Goal: Information Seeking & Learning: Understand process/instructions

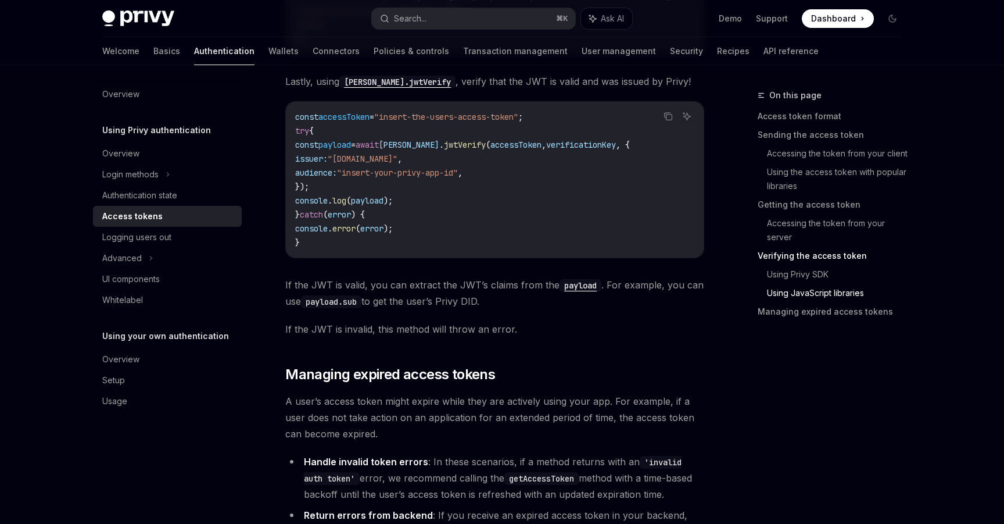
scroll to position [2788, 0]
click at [158, 248] on div "Advanced" at bounding box center [167, 258] width 149 height 21
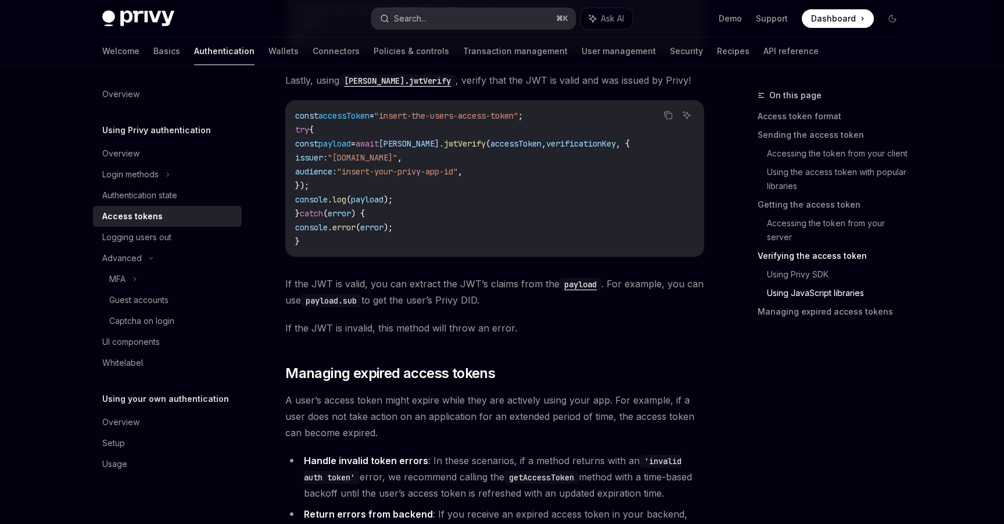
click at [440, 23] on button "Search... ⌘ K" at bounding box center [473, 18] width 203 height 21
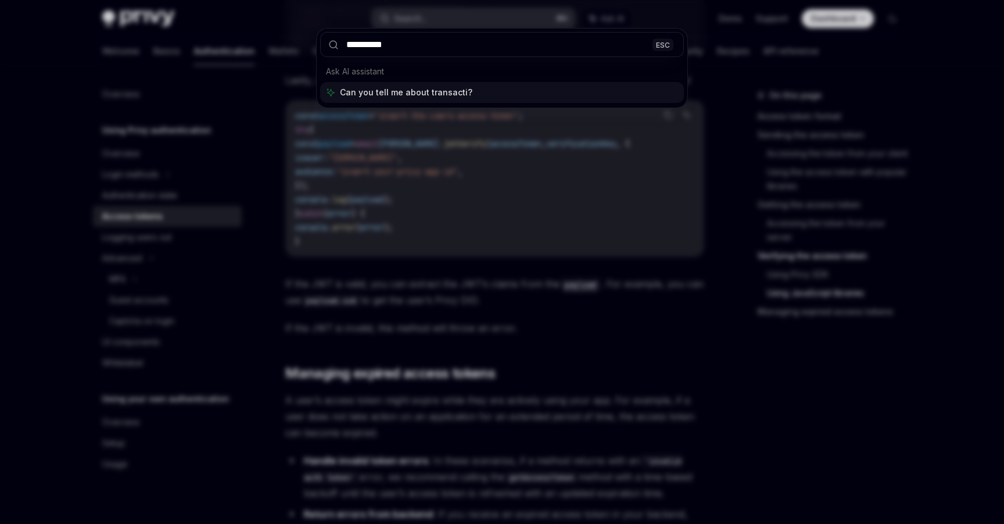
type input "**********"
type textarea "*"
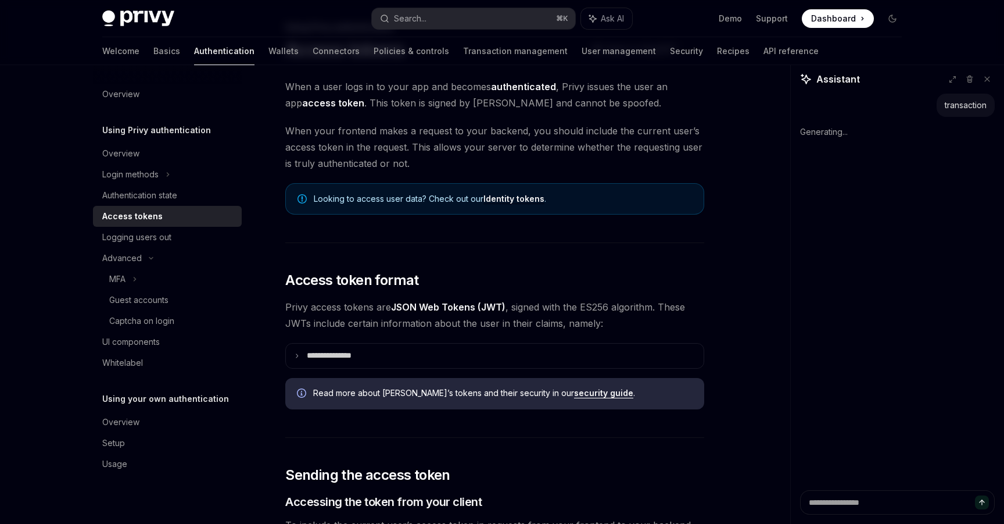
scroll to position [0, 0]
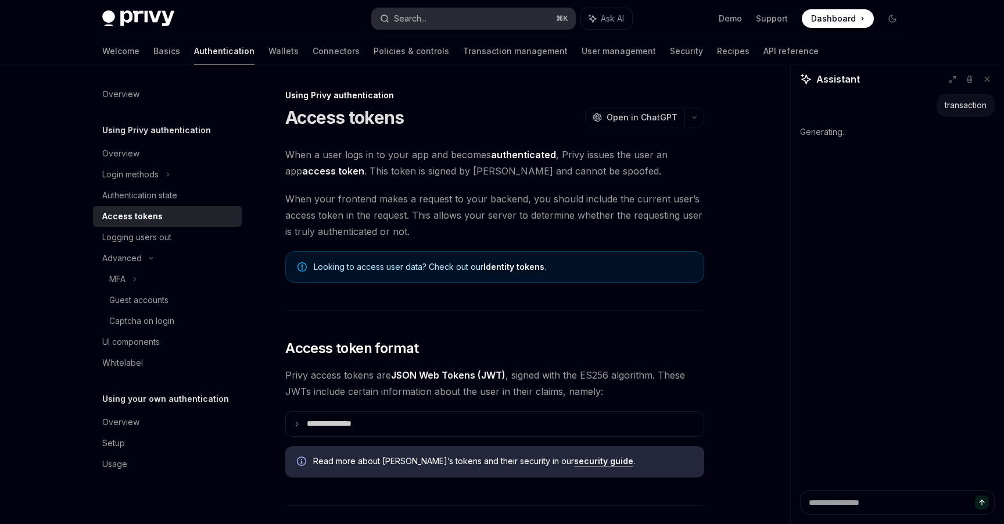
click at [417, 17] on div "Search..." at bounding box center [410, 19] width 33 height 14
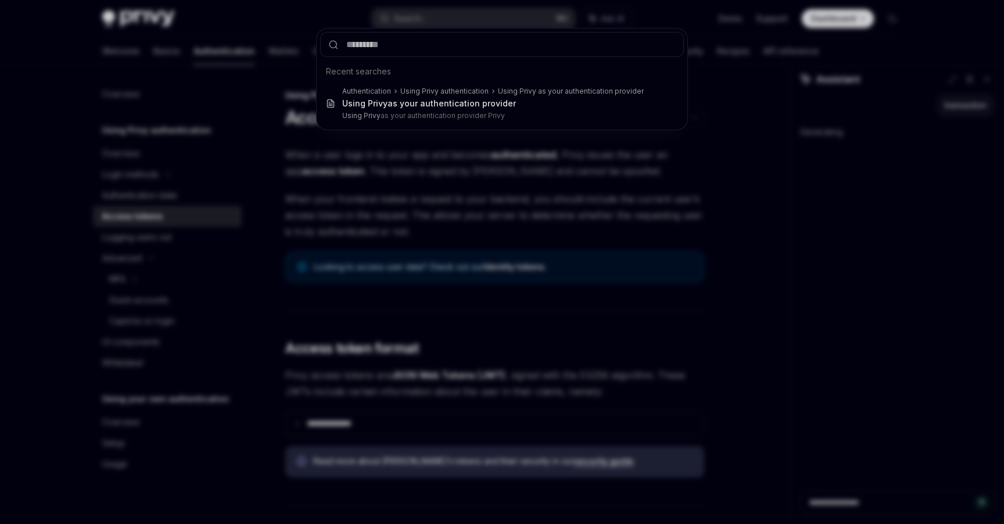
click at [262, 44] on div "Recent searches Authentication Using Privy authentication Using Privy as your a…" at bounding box center [502, 262] width 1004 height 524
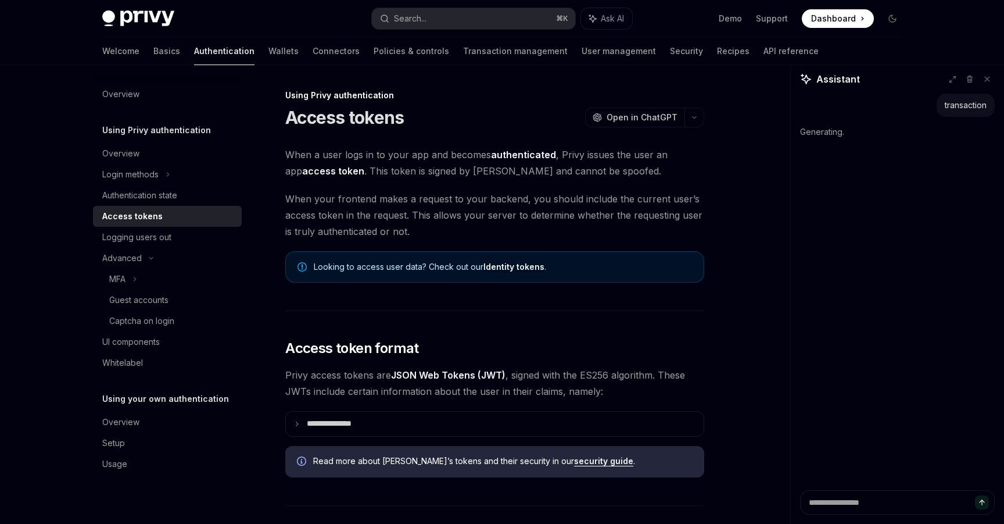
click at [432, 33] on div "Privy Docs home page Search... ⌘ K Ask AI Demo Support Dashboard Dashboard Sear…" at bounding box center [502, 18] width 800 height 37
click at [430, 24] on button "Search... ⌘ K" at bounding box center [473, 18] width 203 height 21
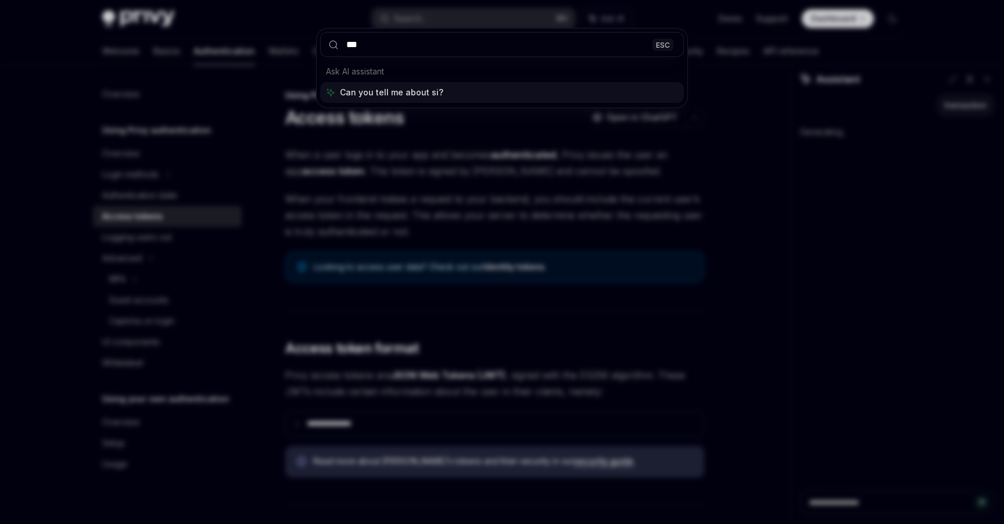
type input "****"
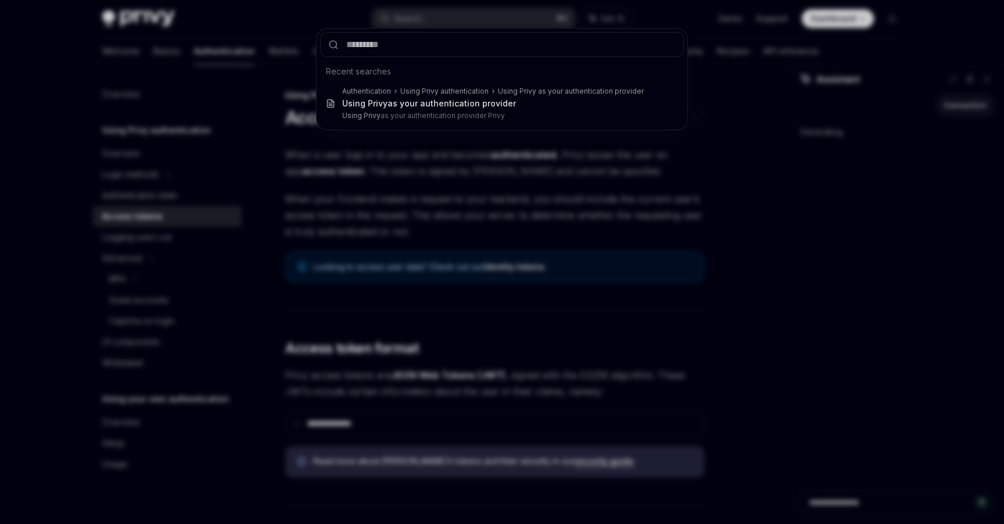
click at [414, 240] on div "Recent searches Authentication Using Privy authentication Using Privy as your a…" at bounding box center [502, 262] width 1004 height 524
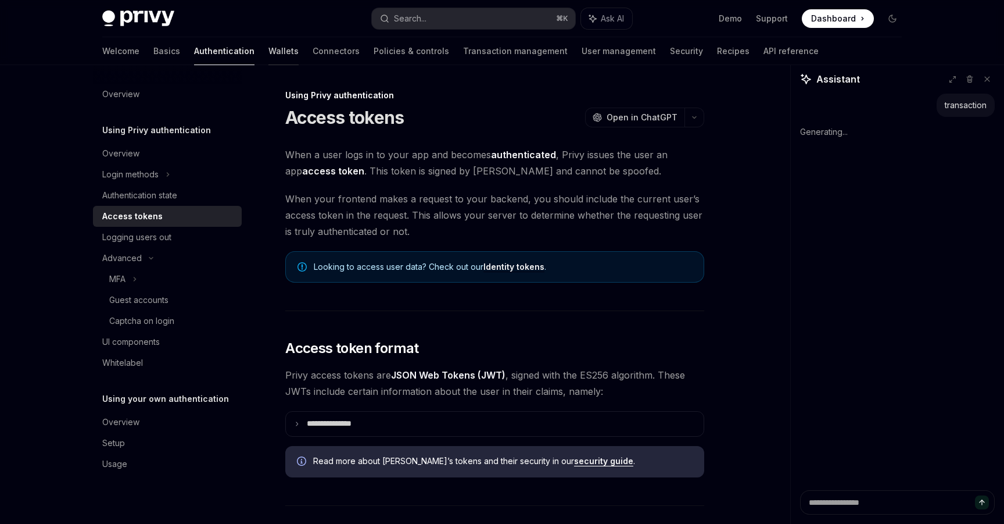
click at [269, 48] on link "Wallets" at bounding box center [284, 51] width 30 height 28
click at [194, 48] on link "Authentication" at bounding box center [224, 51] width 60 height 28
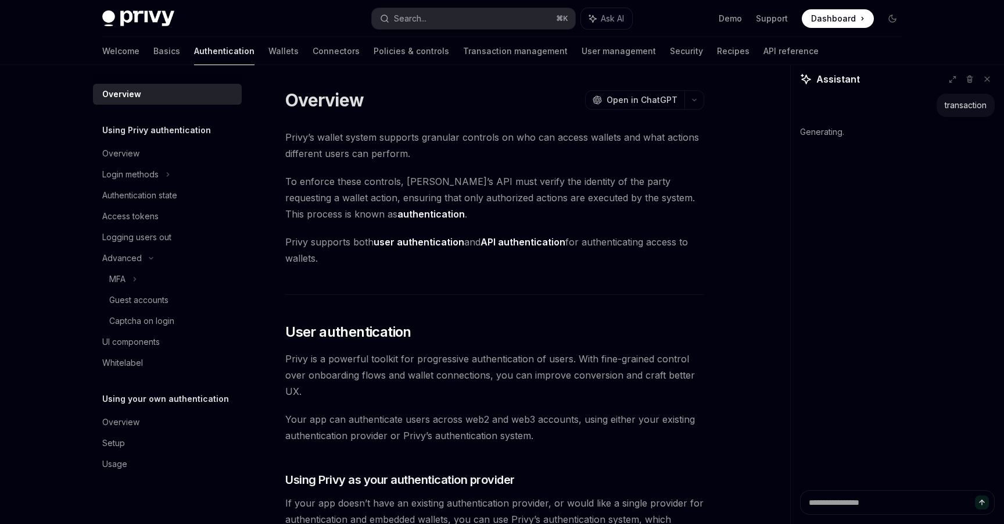
click at [194, 48] on link "Authentication" at bounding box center [224, 51] width 60 height 28
click at [463, 45] on link "Transaction management" at bounding box center [515, 51] width 105 height 28
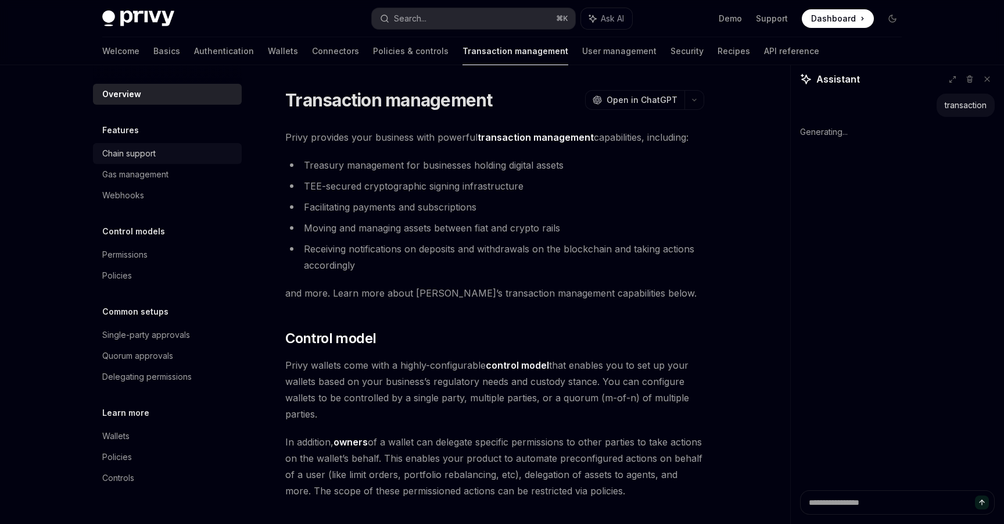
click at [145, 149] on div "Chain support" at bounding box center [128, 153] width 53 height 14
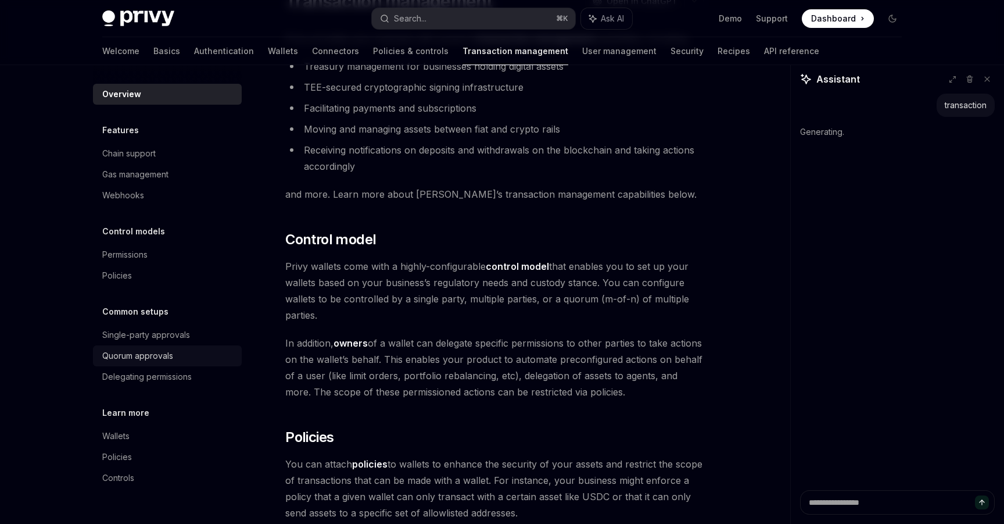
click at [135, 355] on div "Quorum approvals" at bounding box center [137, 356] width 71 height 14
click at [147, 360] on div "Quorum approvals" at bounding box center [137, 356] width 71 height 14
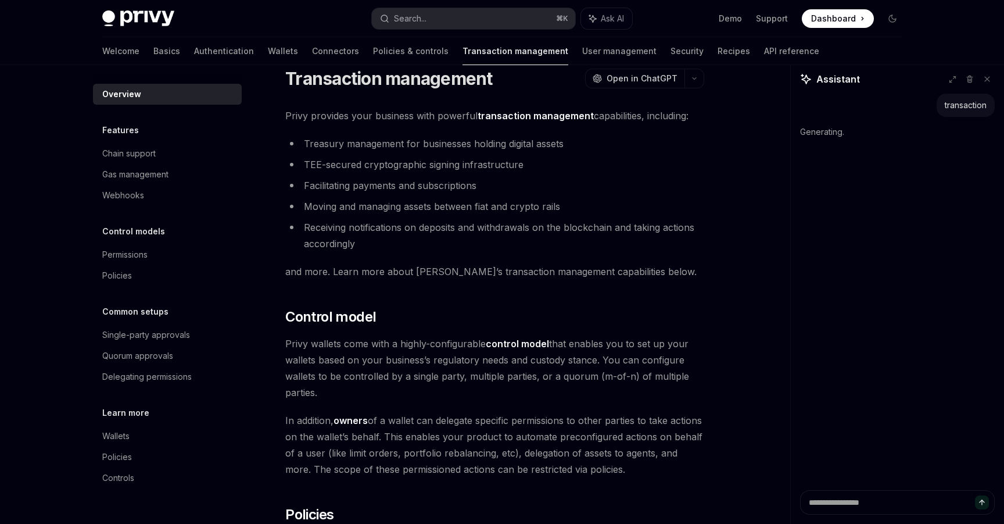
scroll to position [0, 0]
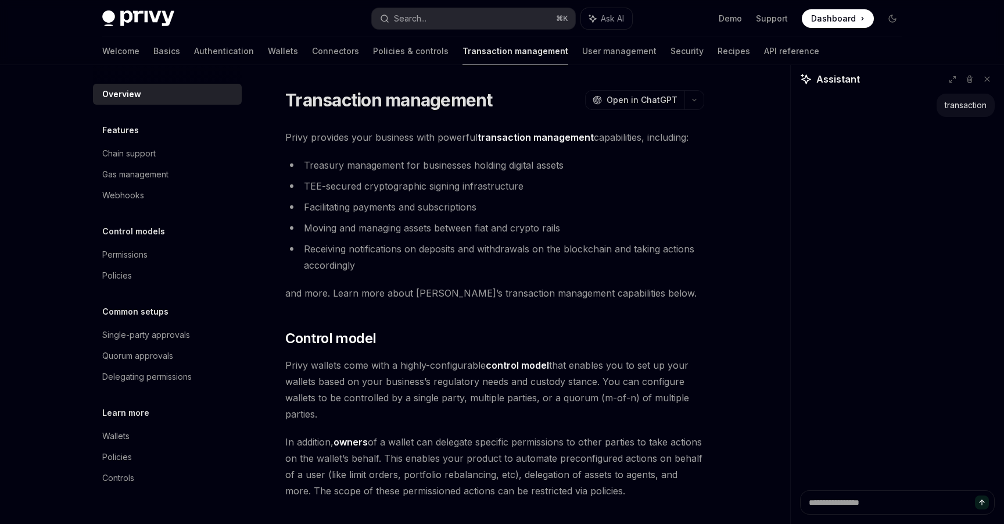
click at [401, 226] on li "Moving and managing assets between fiat and crypto rails" at bounding box center [494, 228] width 419 height 16
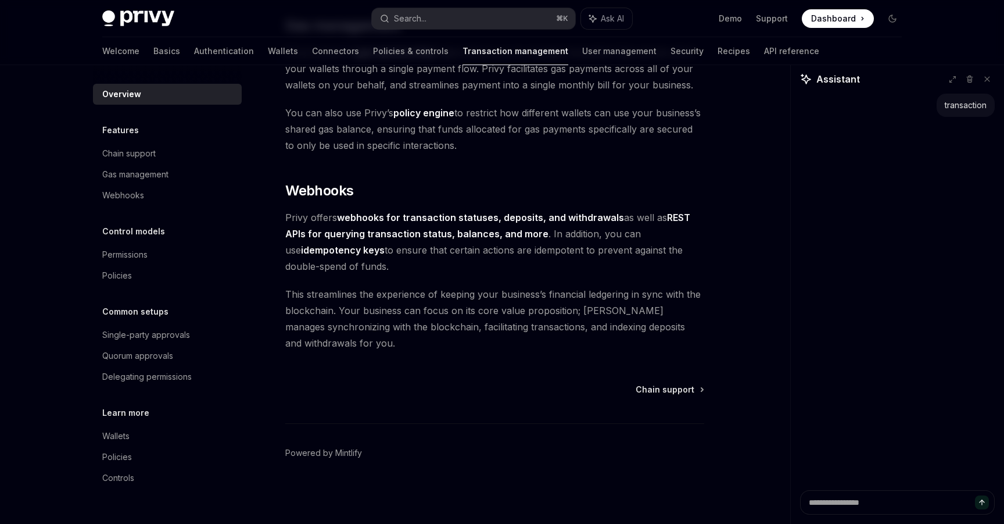
scroll to position [1045, 0]
click at [120, 358] on div "Quorum approvals" at bounding box center [137, 356] width 71 height 14
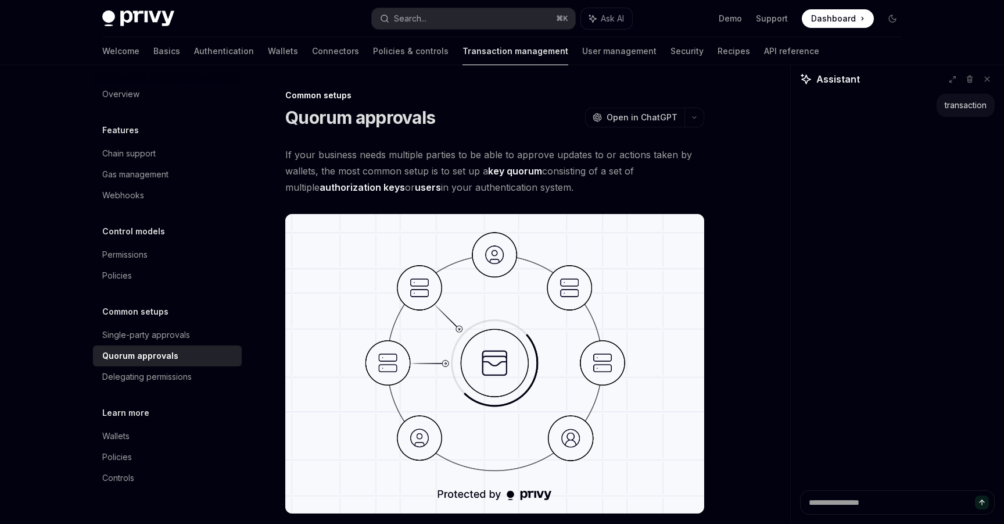
click at [440, 188] on span "If your business needs multiple parties to be able to approve updates to or act…" at bounding box center [494, 170] width 419 height 49
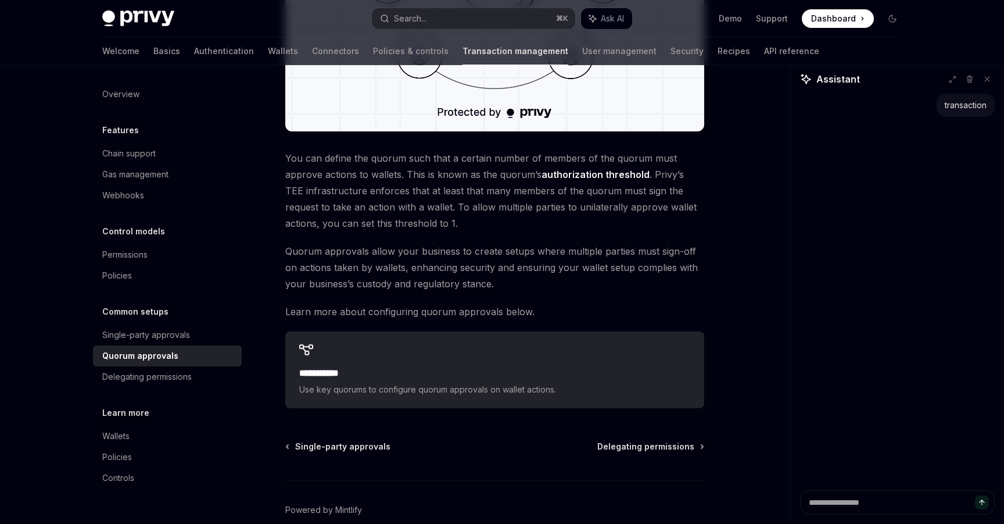
scroll to position [439, 0]
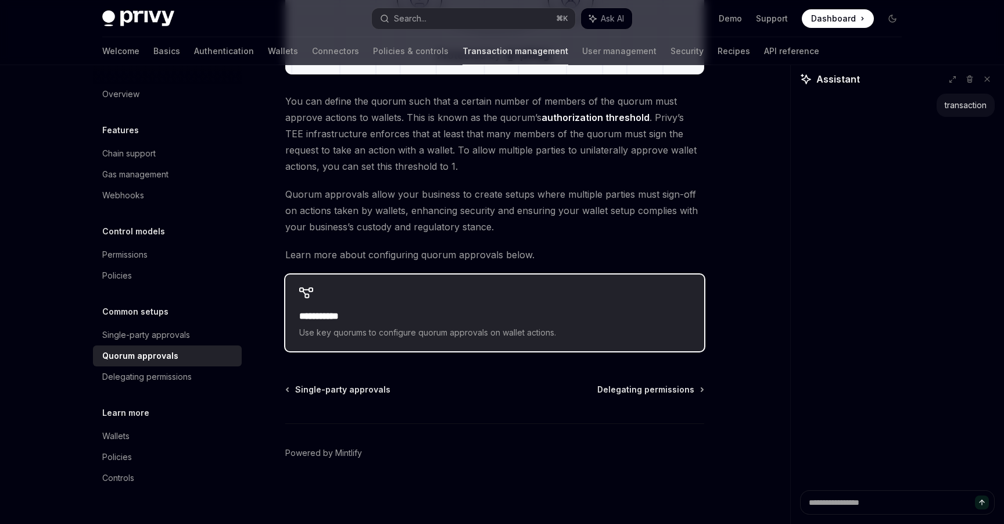
click at [407, 319] on h2 "**********" at bounding box center [494, 316] width 391 height 14
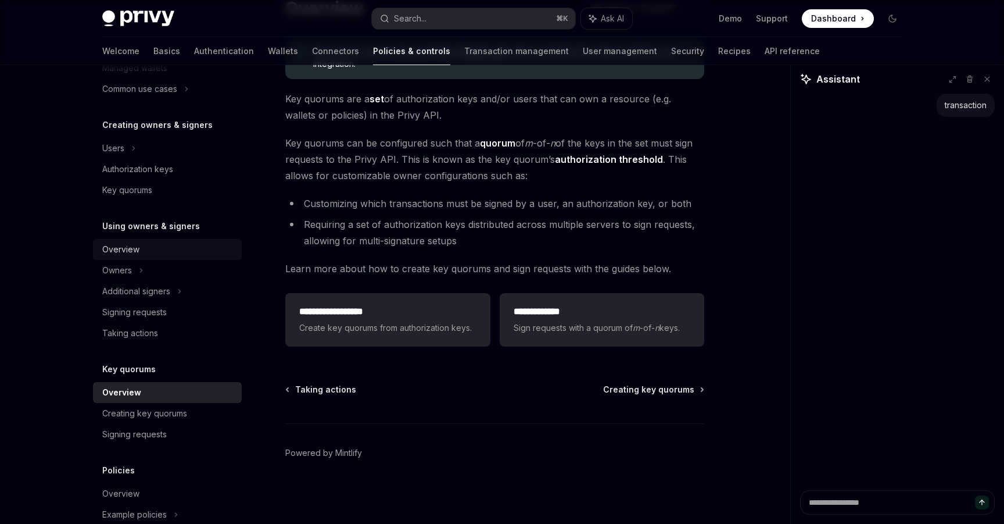
scroll to position [203, 0]
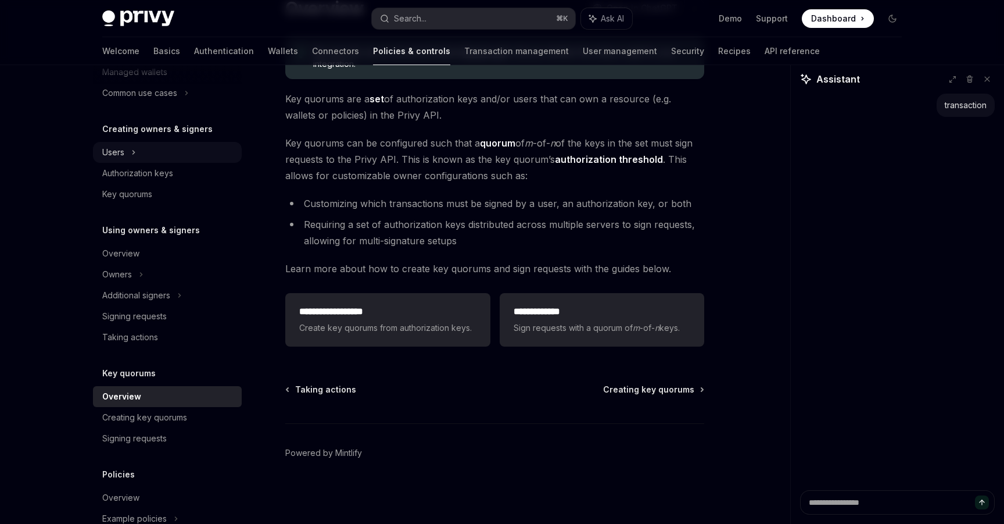
click at [156, 151] on div "Users" at bounding box center [167, 152] width 149 height 21
type textarea "*"
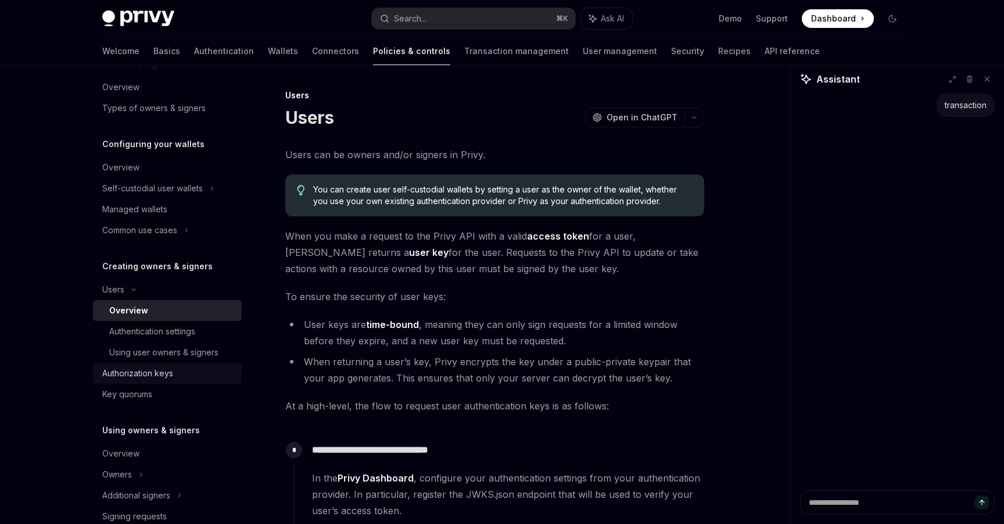
scroll to position [56, 0]
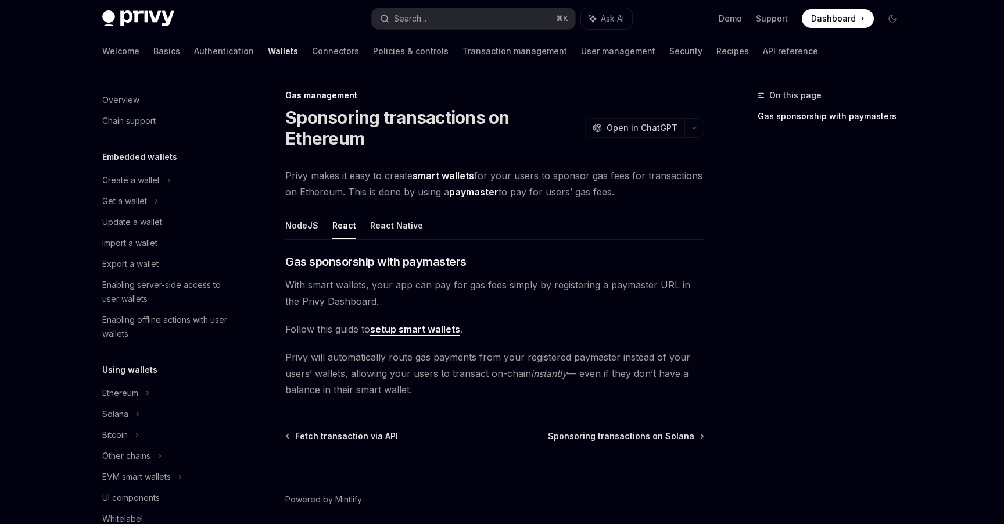
scroll to position [482, 0]
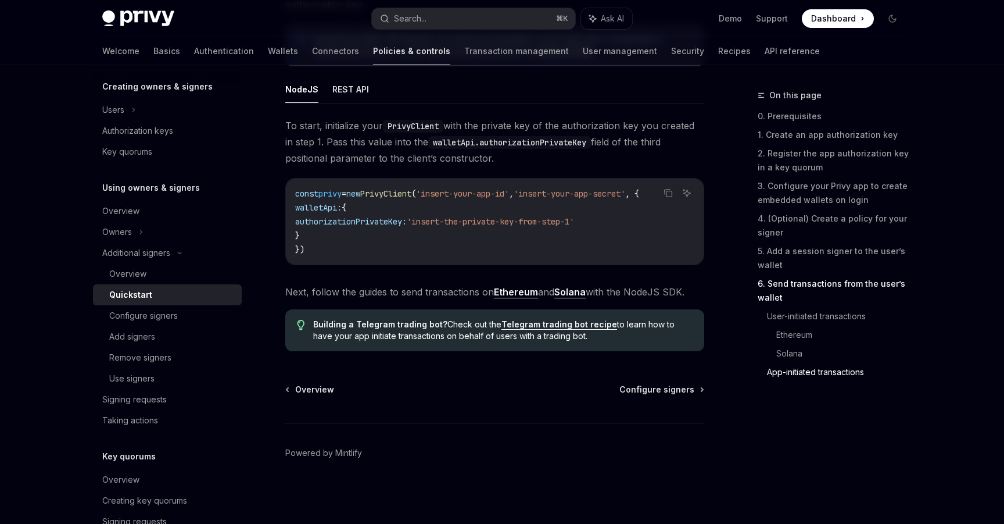
scroll to position [3018, 0]
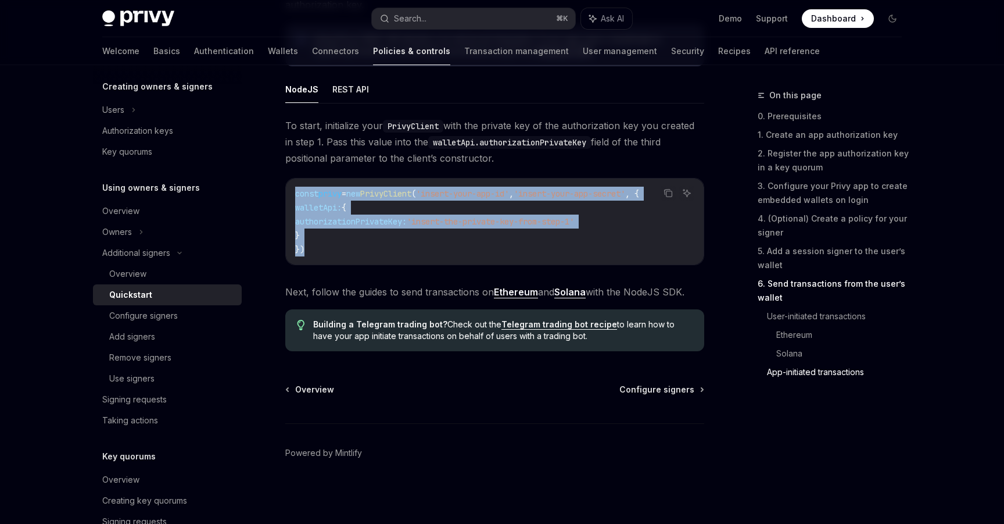
drag, startPoint x: 320, startPoint y: 258, endPoint x: 291, endPoint y: 188, distance: 75.8
click at [291, 188] on div "const privy = new PrivyClient ( 'insert-your-app-id' , 'insert-your-app-secret'…" at bounding box center [495, 221] width 418 height 86
copy code "const privy = new PrivyClient ( 'insert-your-app-id' , 'insert-your-app-secret'…"
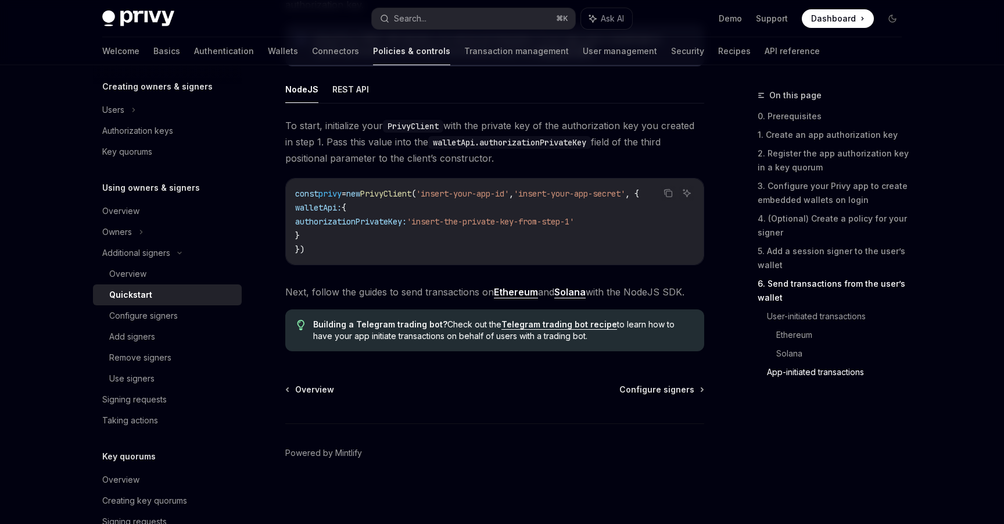
click at [384, 297] on span "Next, follow the guides to send transactions on Ethereum and Solana with the No…" at bounding box center [494, 292] width 419 height 16
click at [398, 293] on span "Next, follow the guides to send transactions on Ethereum and Solana with the No…" at bounding box center [494, 292] width 419 height 16
click at [520, 295] on link "Ethereum" at bounding box center [516, 292] width 44 height 12
type textarea "*"
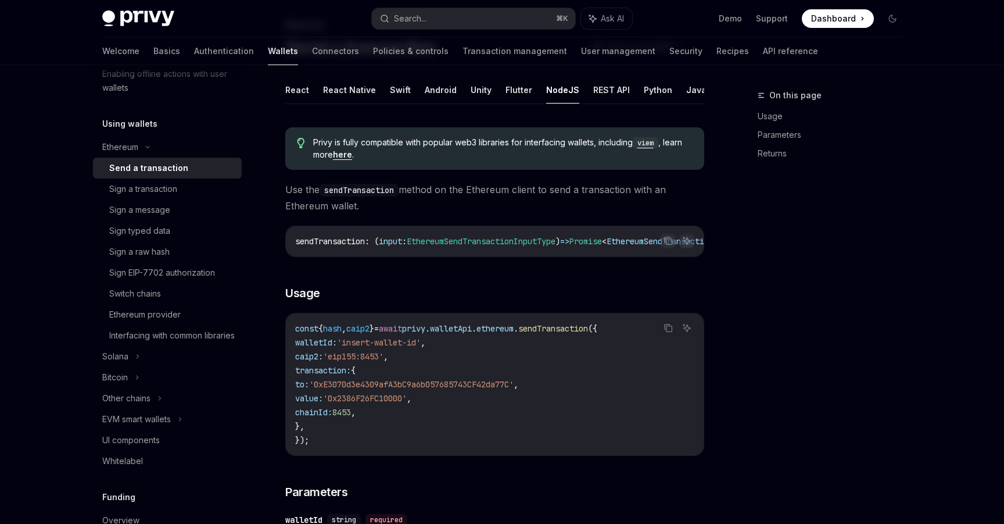
scroll to position [70, 0]
click at [452, 194] on span "Use the sendTransaction method on the Ethereum client to send a transaction wit…" at bounding box center [494, 198] width 419 height 33
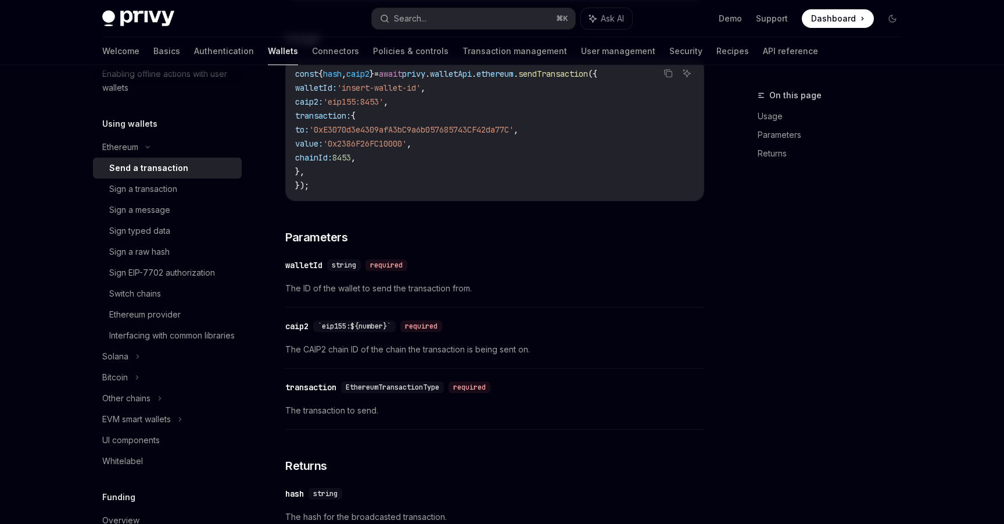
scroll to position [321, 0]
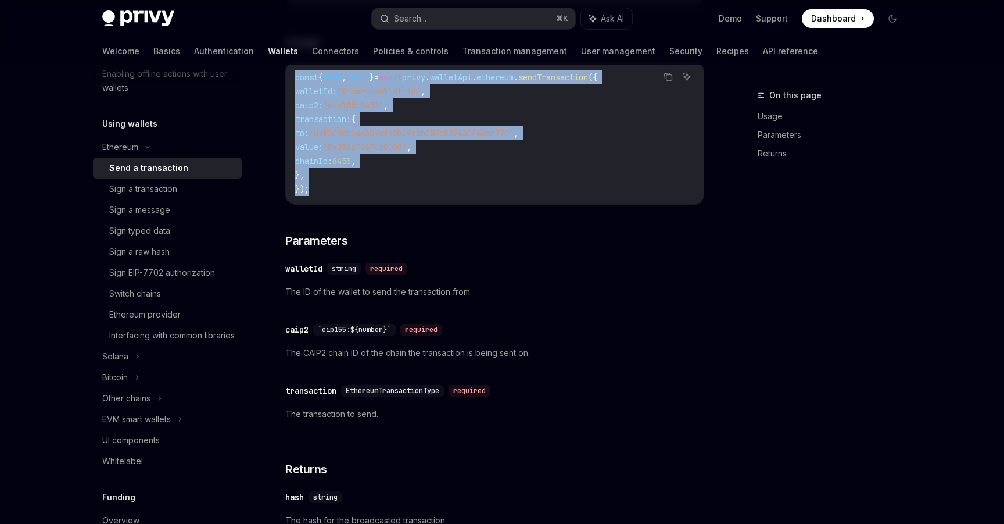
drag, startPoint x: 314, startPoint y: 189, endPoint x: 291, endPoint y: 76, distance: 115.7
click at [291, 76] on div "const { hash , caip2 } = await privy . walletApi . ethereum . sendTransaction (…" at bounding box center [495, 133] width 418 height 142
copy code "const { hash , caip2 } = await privy . walletApi . ethereum . sendTransaction (…"
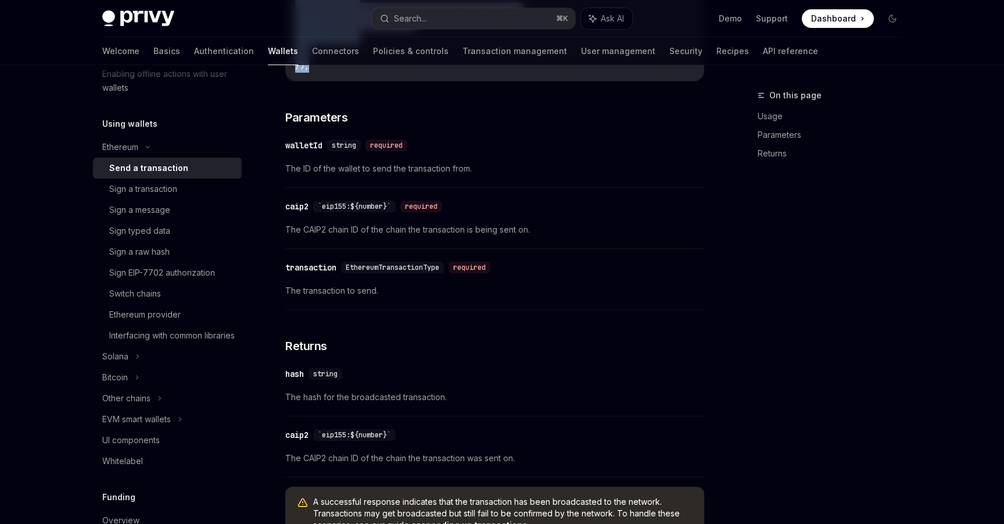
scroll to position [448, 0]
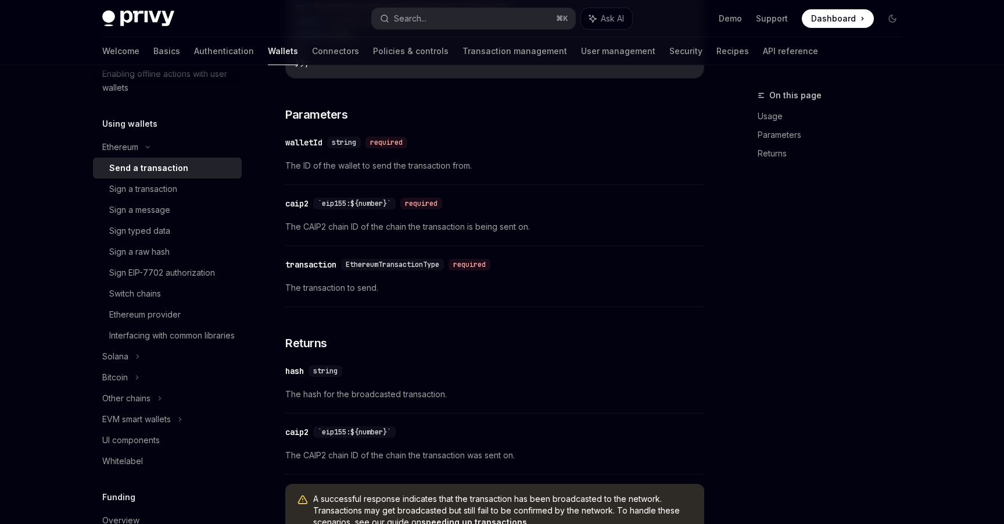
click at [391, 231] on span "The CAIP2 chain ID of the chain the transaction is being sent on." at bounding box center [494, 227] width 419 height 14
click at [296, 207] on div "caip2" at bounding box center [296, 204] width 23 height 12
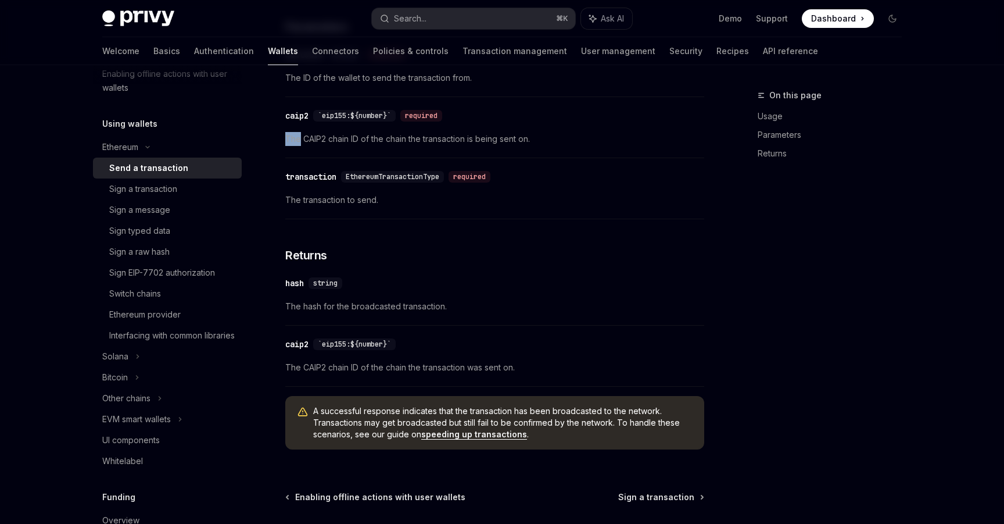
click at [296, 207] on div "Privy is fully compatible with popular web3 libraries for interfacing wallets, …" at bounding box center [494, 56] width 419 height 806
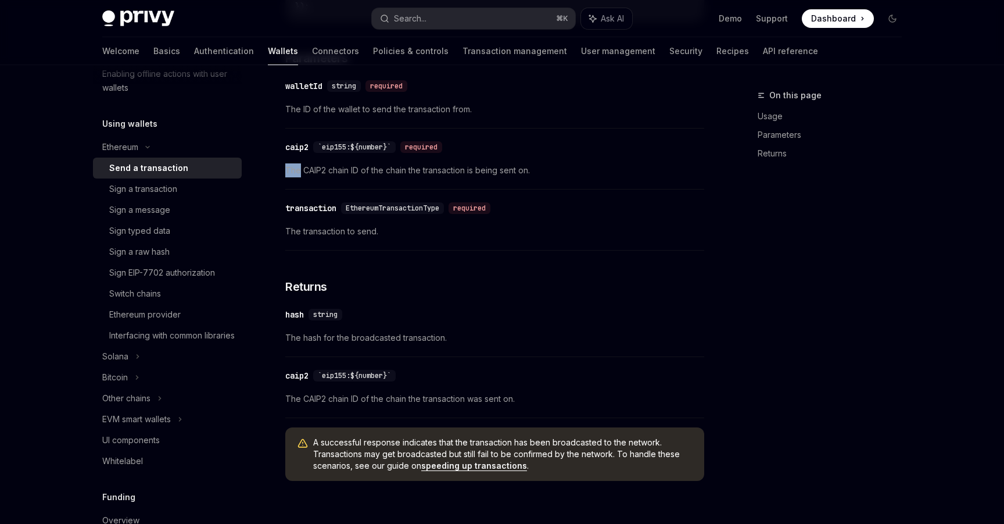
scroll to position [502, 0]
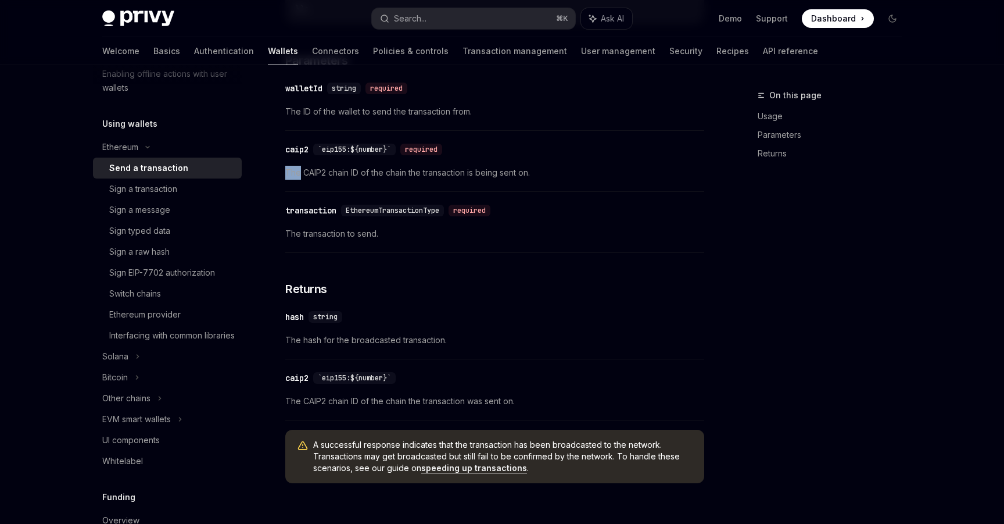
click at [285, 180] on span "The CAIP2 chain ID of the chain the transaction is being sent on." at bounding box center [494, 173] width 419 height 14
click at [310, 179] on span "The CAIP2 chain ID of the chain the transaction is being sent on." at bounding box center [494, 173] width 419 height 14
copy span "CAIP2"
